Goal: Task Accomplishment & Management: Complete application form

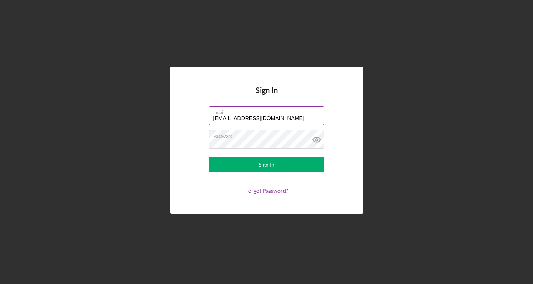
drag, startPoint x: 284, startPoint y: 115, endPoint x: 214, endPoint y: 115, distance: 69.6
click at [214, 115] on input "[EMAIL_ADDRESS][DOMAIN_NAME]" at bounding box center [266, 115] width 115 height 18
type input "o"
type input "[EMAIL_ADDRESS][DOMAIN_NAME]"
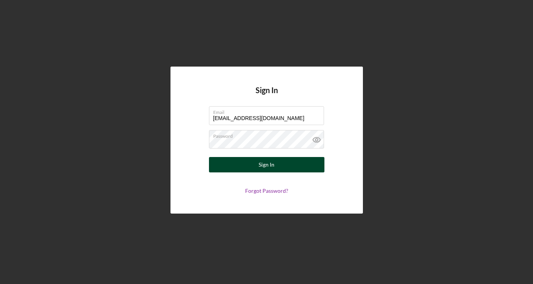
click at [248, 161] on button "Sign In" at bounding box center [266, 164] width 115 height 15
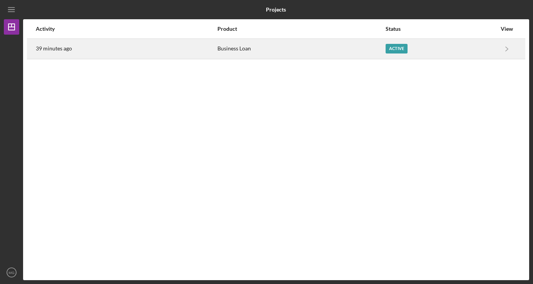
click at [393, 50] on div "Active" at bounding box center [396, 49] width 22 height 10
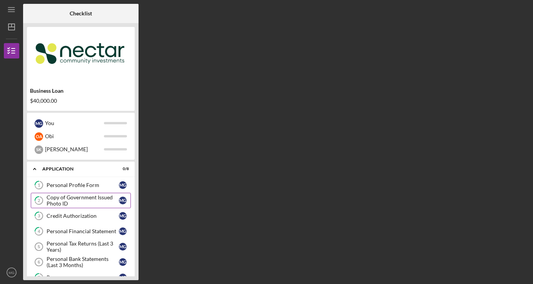
scroll to position [32, 0]
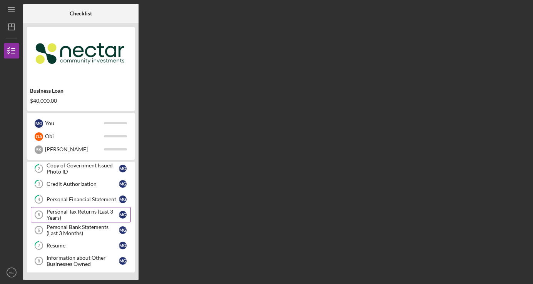
click at [63, 215] on div "Personal Tax Returns (Last 3 Years)" at bounding box center [83, 214] width 72 height 12
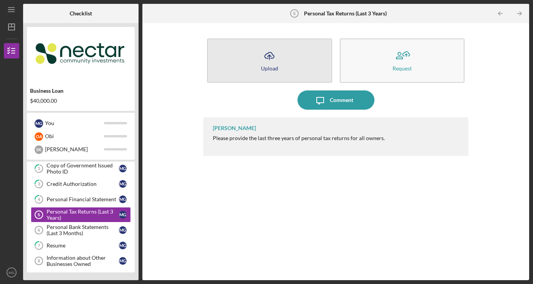
click at [281, 67] on button "Icon/Upload Upload" at bounding box center [269, 60] width 125 height 44
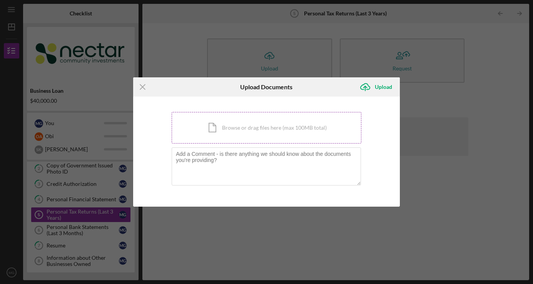
click at [250, 127] on div "Icon/Document Browse or drag files here (max 100MB total) Tap to choose files o…" at bounding box center [267, 128] width 190 height 32
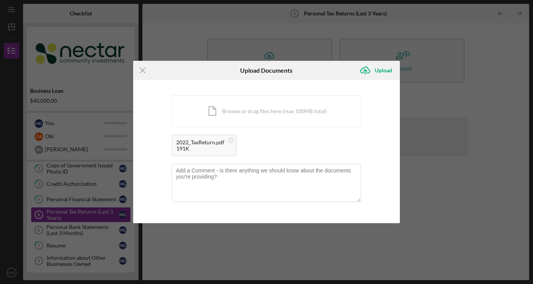
click at [209, 40] on div "Icon/Menu Close Upload Documents Icon/Upload Upload You're uploading documents …" at bounding box center [266, 142] width 533 height 284
click at [233, 120] on div "Icon/Document Browse or drag files here (max 100MB total) Tap to choose files o…" at bounding box center [267, 111] width 190 height 32
click at [260, 110] on div "Icon/Document Browse or drag files here (max 100MB total) Tap to choose files o…" at bounding box center [267, 111] width 190 height 32
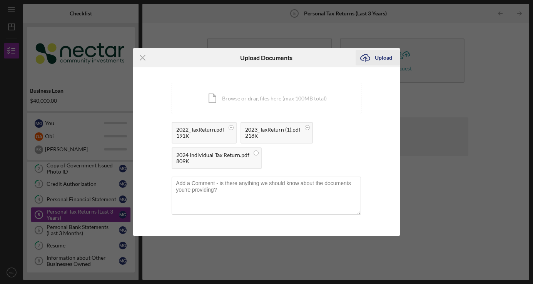
click at [376, 57] on div "Upload" at bounding box center [383, 57] width 17 height 15
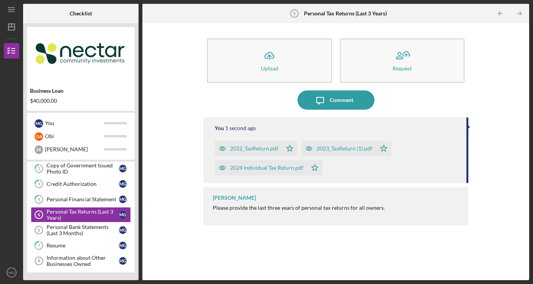
click at [182, 222] on div "Icon/Upload Upload Request Icon/Message Comment You 1 second ago 2022_TaxReturn…" at bounding box center [335, 151] width 379 height 249
click at [80, 229] on div "Personal Bank Statements (Last 3 Months)" at bounding box center [83, 230] width 72 height 12
